Goal: Use online tool/utility: Utilize a website feature to perform a specific function

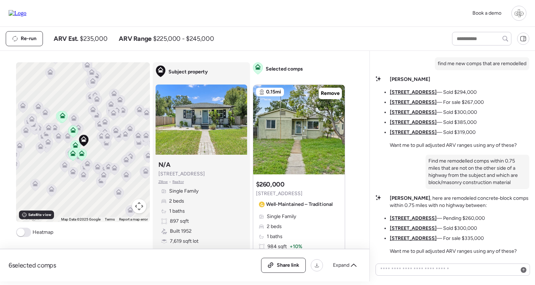
click at [72, 119] on icon at bounding box center [73, 119] width 5 height 2
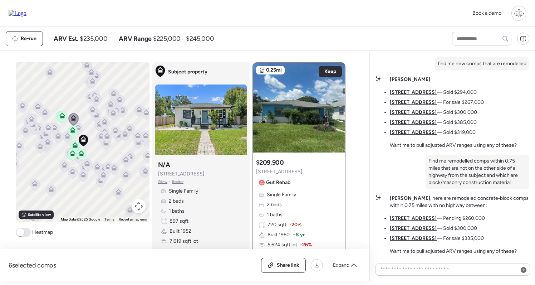
click at [79, 129] on icon at bounding box center [78, 129] width 5 height 2
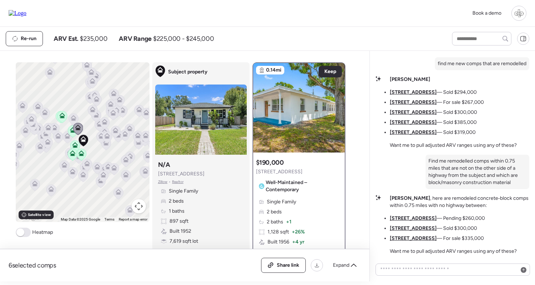
click at [59, 116] on icon at bounding box center [62, 117] width 10 height 12
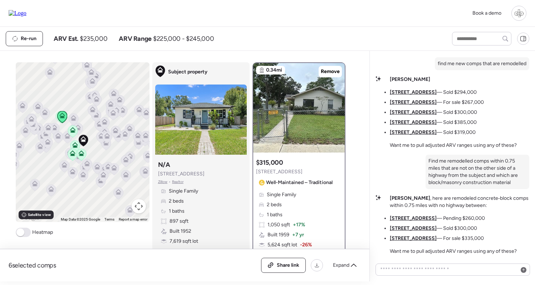
click at [74, 132] on icon at bounding box center [72, 131] width 5 height 2
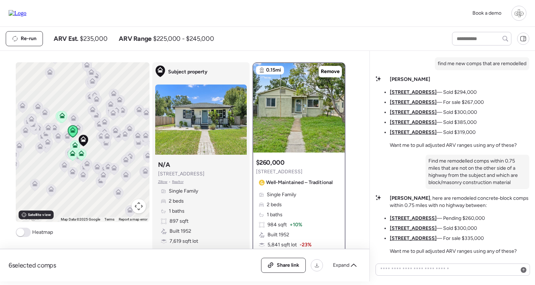
click at [74, 152] on icon at bounding box center [73, 153] width 6 height 6
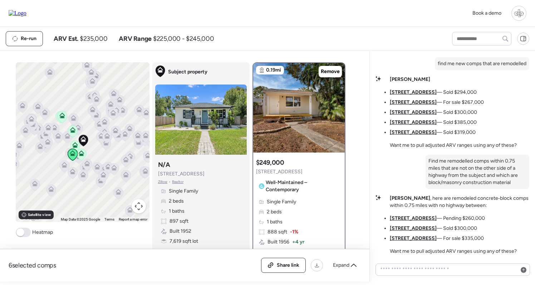
click at [74, 142] on icon at bounding box center [75, 145] width 6 height 6
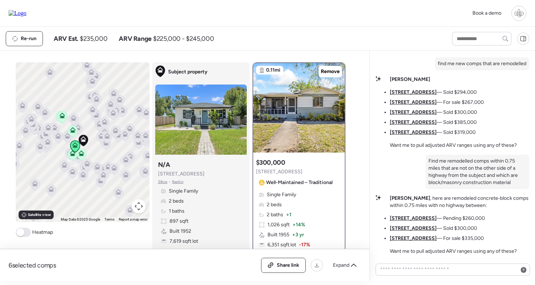
click at [81, 157] on icon at bounding box center [82, 155] width 10 height 12
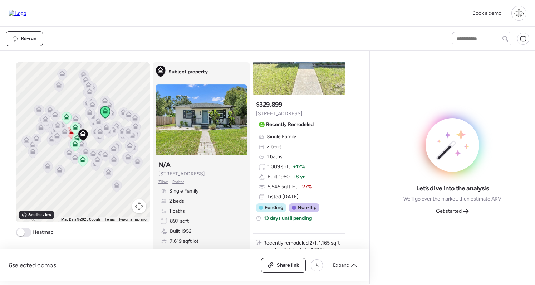
scroll to position [1633, 0]
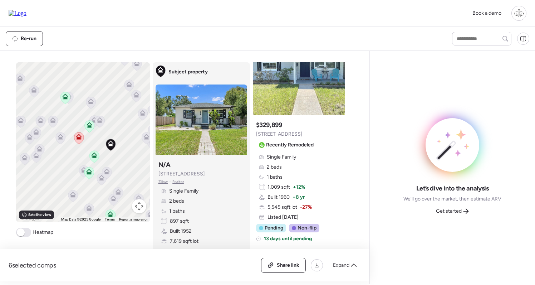
click at [81, 139] on icon at bounding box center [78, 138] width 5 height 2
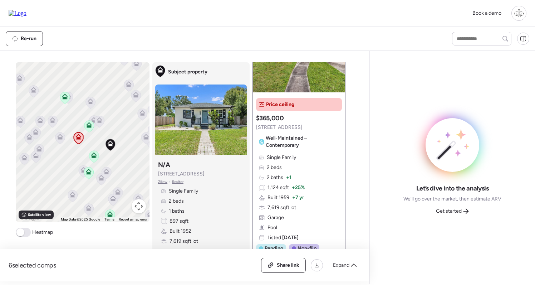
scroll to position [60, 0]
click at [462, 210] on div "Get started" at bounding box center [453, 210] width 42 height 11
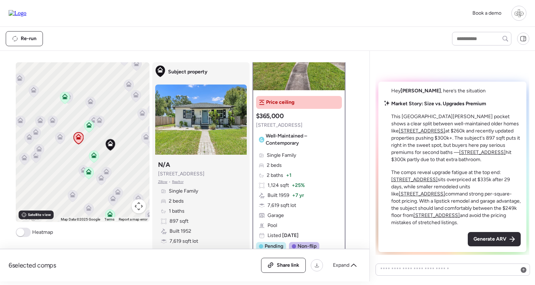
scroll to position [0, 0]
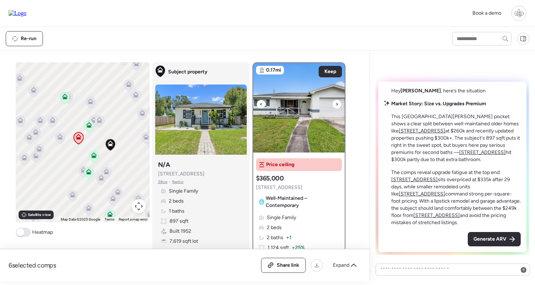
click at [297, 112] on img at bounding box center [299, 107] width 92 height 89
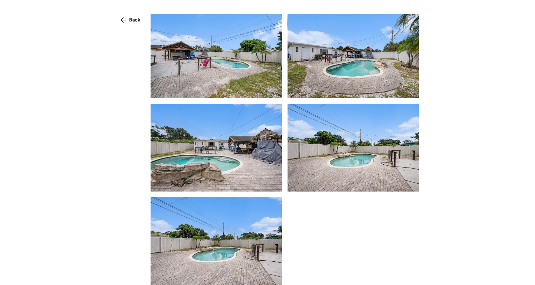
scroll to position [844, 0]
click at [125, 22] on icon at bounding box center [124, 20] width 6 height 6
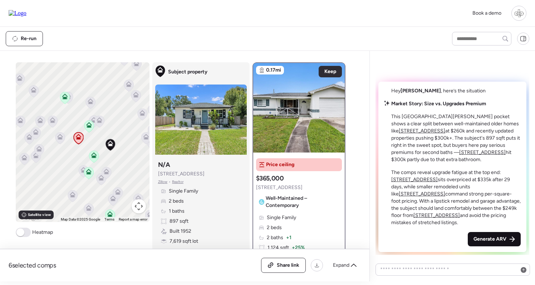
click at [498, 238] on span "Generate ARV" at bounding box center [490, 239] width 33 height 7
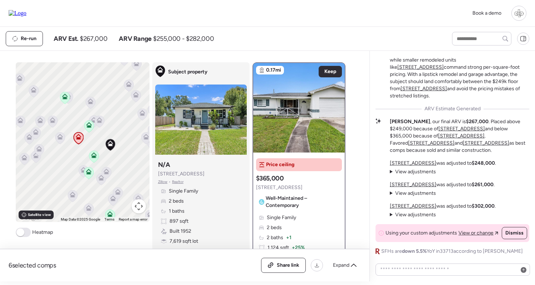
click at [411, 205] on u "[STREET_ADDRESS]" at bounding box center [413, 206] width 47 height 6
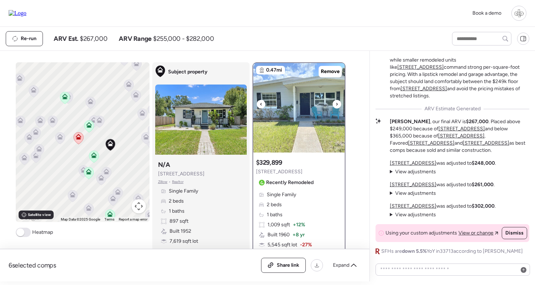
scroll to position [0, 0]
click at [288, 97] on img at bounding box center [299, 107] width 92 height 89
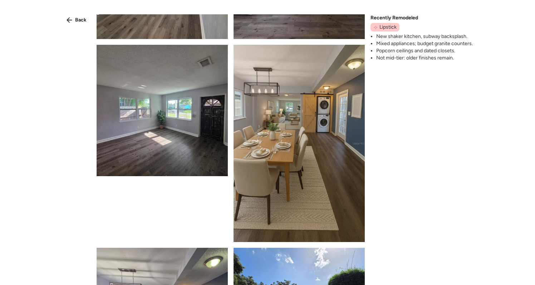
scroll to position [824, 0]
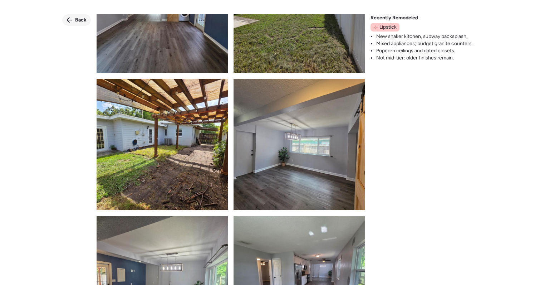
click at [76, 16] on div "Back" at bounding box center [76, 19] width 29 height 11
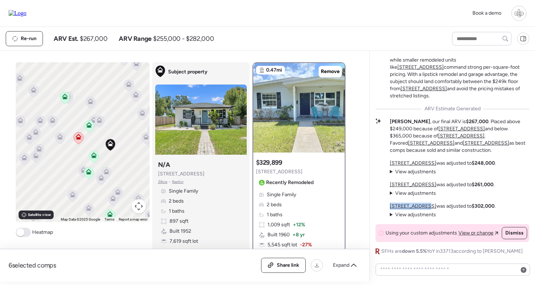
drag, startPoint x: 423, startPoint y: 208, endPoint x: 385, endPoint y: 208, distance: 37.6
click at [385, 208] on div "Market Story: Size vs. Upgrades Premium This St. Pete Heights pocket shows a cl…" at bounding box center [453, 114] width 154 height 281
copy u "[STREET_ADDRESS]"
click at [422, 267] on textarea at bounding box center [453, 269] width 148 height 10
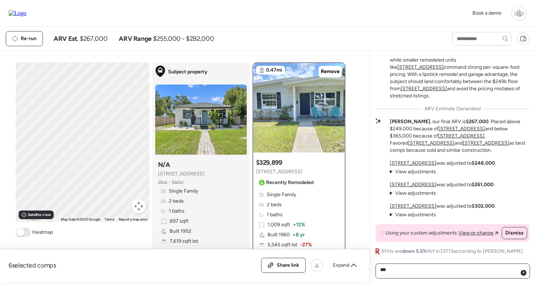
paste textarea "**********"
type textarea "**********"
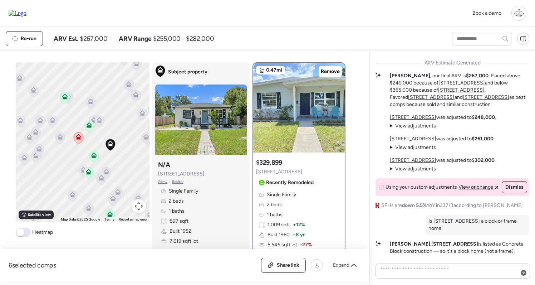
scroll to position [0, 0]
click at [77, 138] on icon at bounding box center [78, 138] width 5 height 2
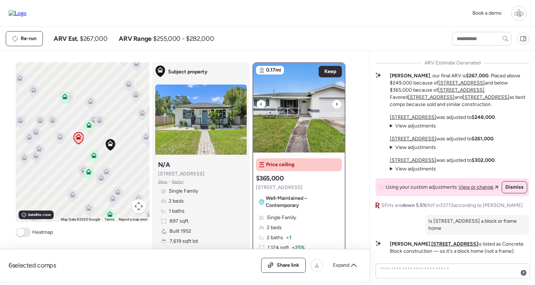
scroll to position [-1, 0]
click at [305, 121] on img at bounding box center [299, 107] width 92 height 89
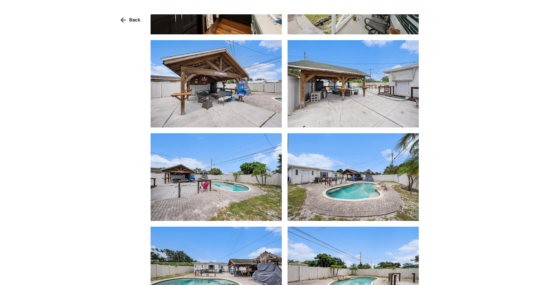
scroll to position [839, 0]
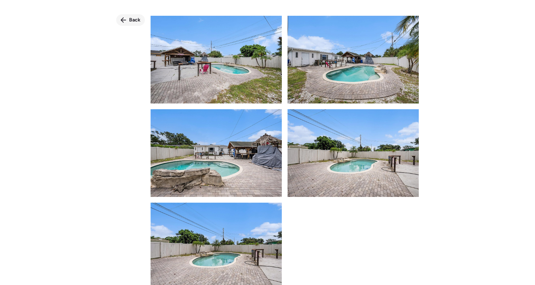
click at [134, 18] on span "Back" at bounding box center [134, 19] width 11 height 7
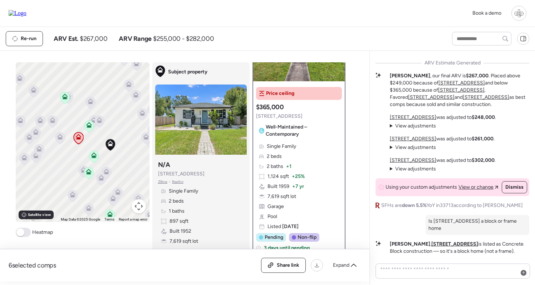
scroll to position [59, 0]
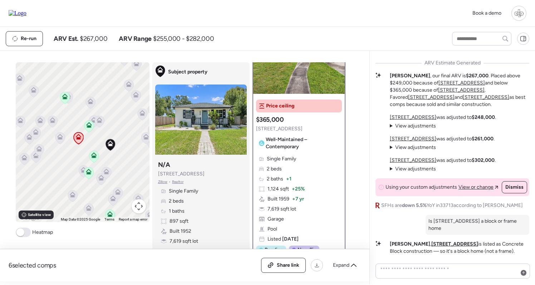
click at [88, 170] on icon at bounding box center [89, 172] width 6 height 6
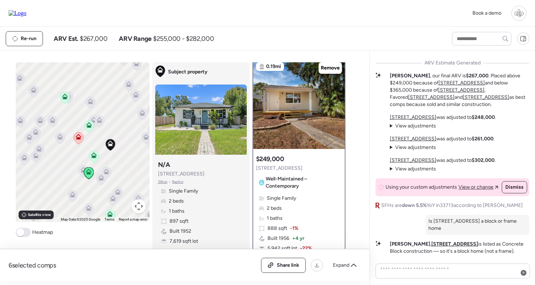
scroll to position [0, 0]
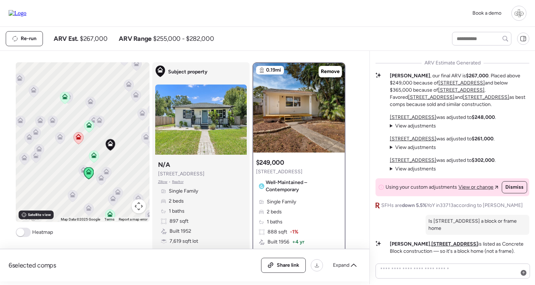
click at [92, 156] on icon at bounding box center [93, 157] width 5 height 2
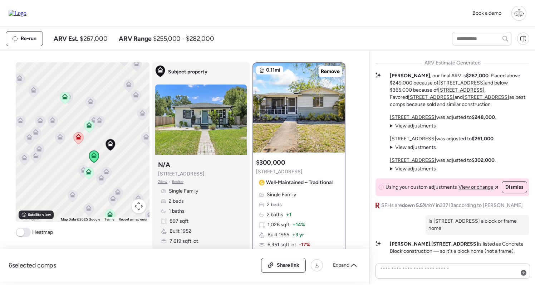
click at [89, 130] on icon at bounding box center [89, 127] width 10 height 12
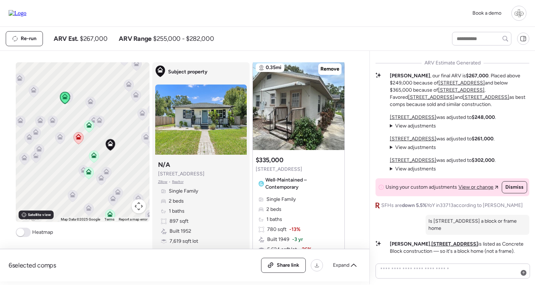
scroll to position [341, 0]
click at [408, 163] on u "[STREET_ADDRESS]" at bounding box center [413, 160] width 47 height 6
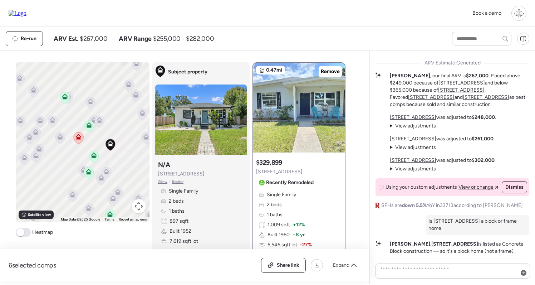
scroll to position [30, 0]
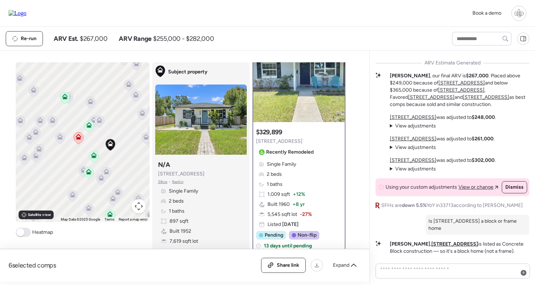
click at [164, 182] on span "Zillow" at bounding box center [163, 182] width 10 height 6
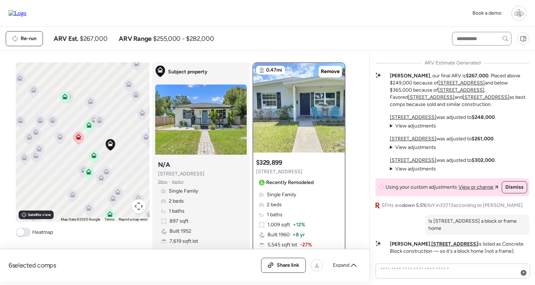
scroll to position [0, 0]
